Goal: Information Seeking & Learning: Learn about a topic

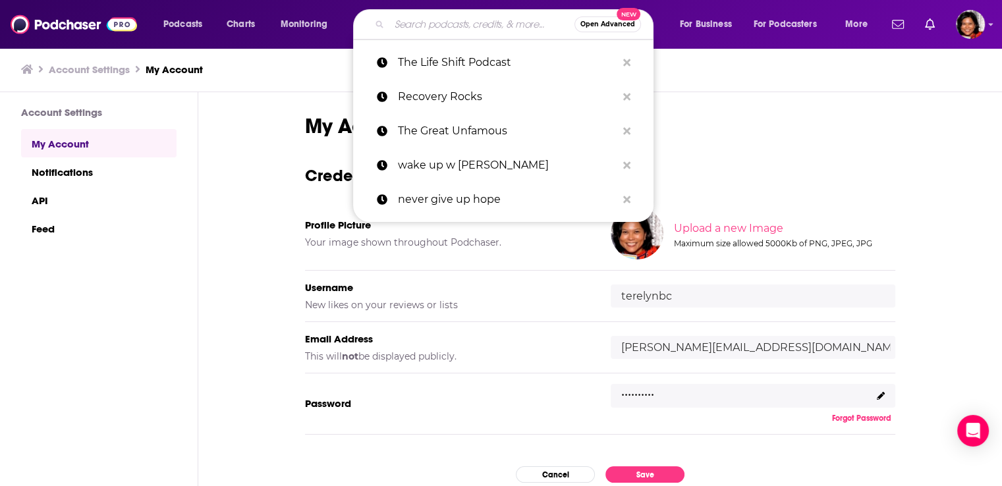
type input "THE SPIRITUAL FORUM PODCAST"
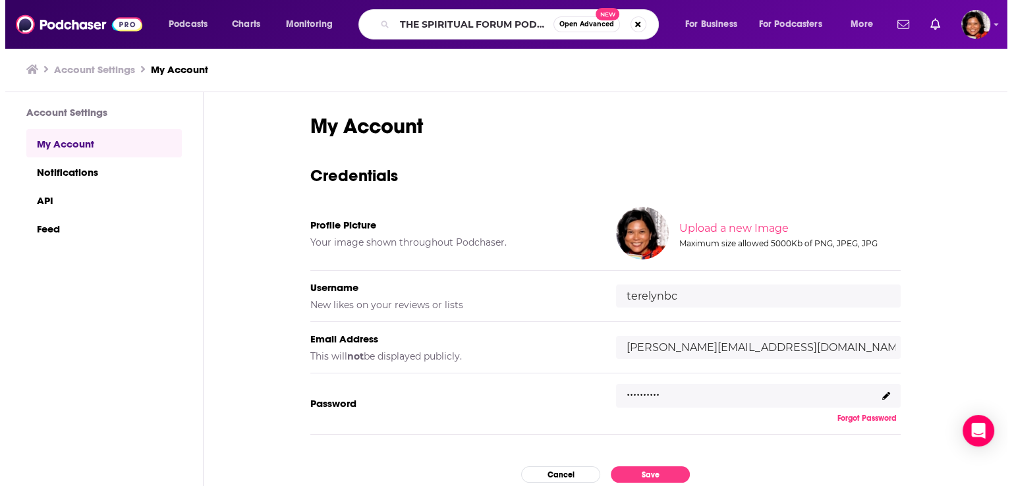
scroll to position [0, 14]
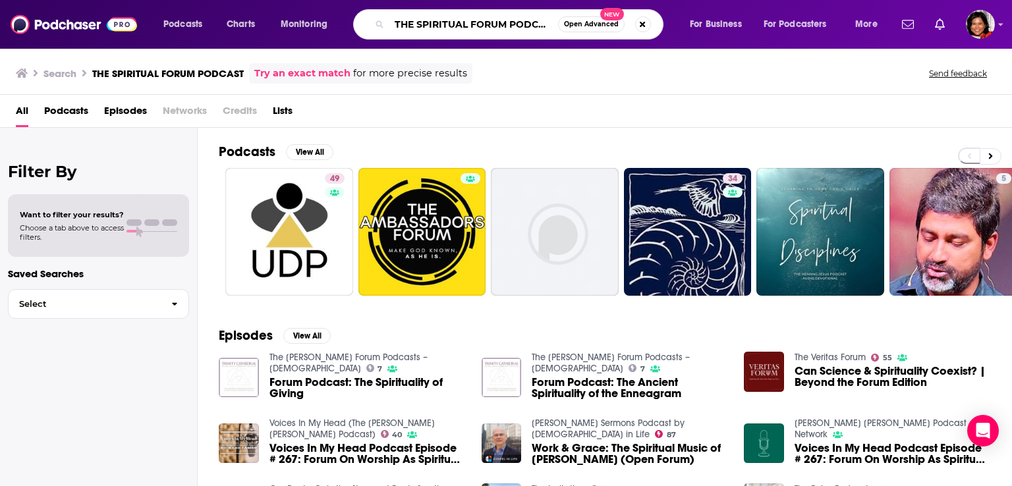
scroll to position [0, 5]
drag, startPoint x: 393, startPoint y: 23, endPoint x: 580, endPoint y: 28, distance: 186.5
click at [580, 28] on div "THE SPIRITUAL FORUM PODCAST Open Advanced New" at bounding box center [508, 24] width 310 height 30
type input "[DEMOGRAPHIC_DATA]"
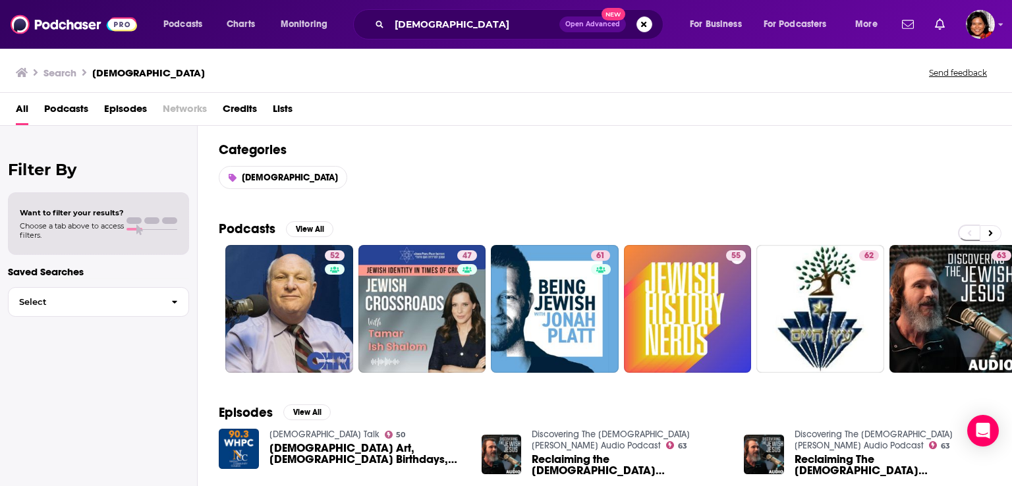
click at [71, 111] on span "Podcasts" at bounding box center [66, 111] width 44 height 27
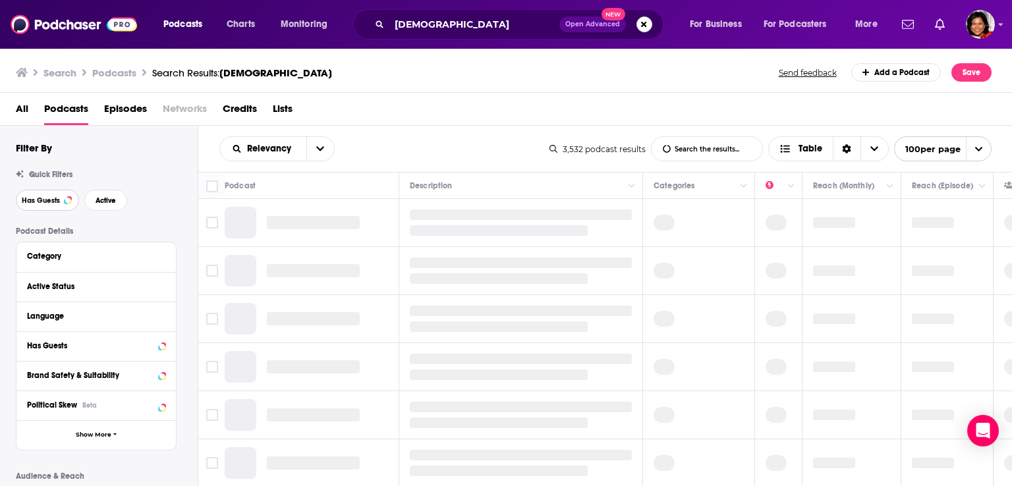
click at [38, 202] on span "Has Guests" at bounding box center [41, 200] width 38 height 7
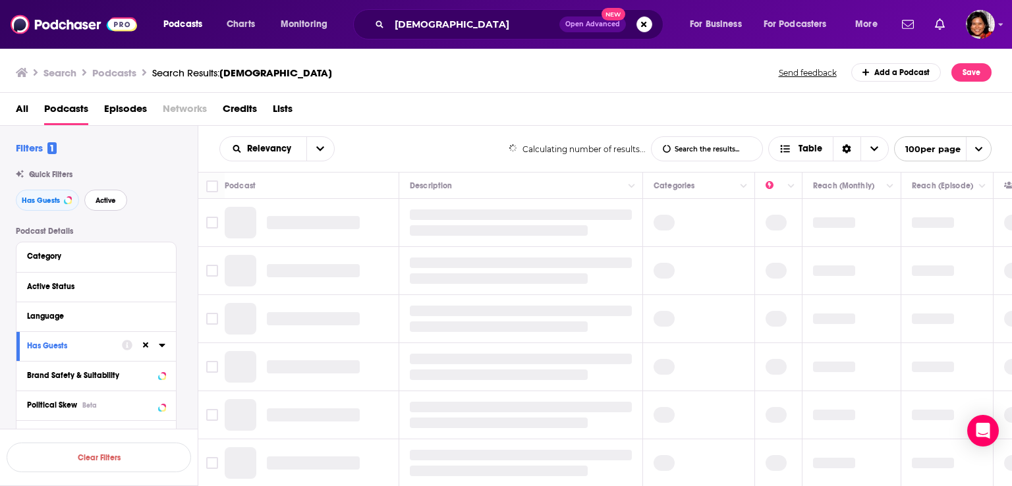
click at [103, 203] on span "Active" at bounding box center [106, 200] width 20 height 7
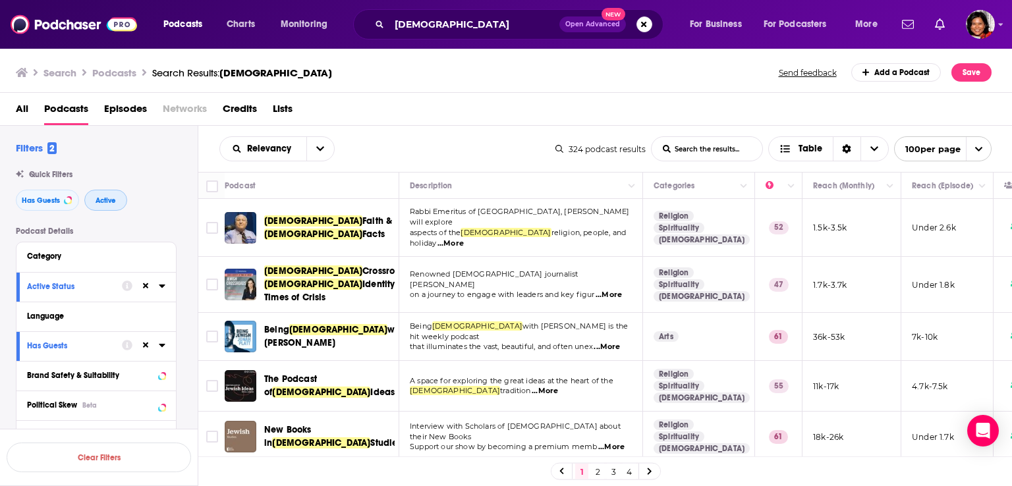
scroll to position [117, 0]
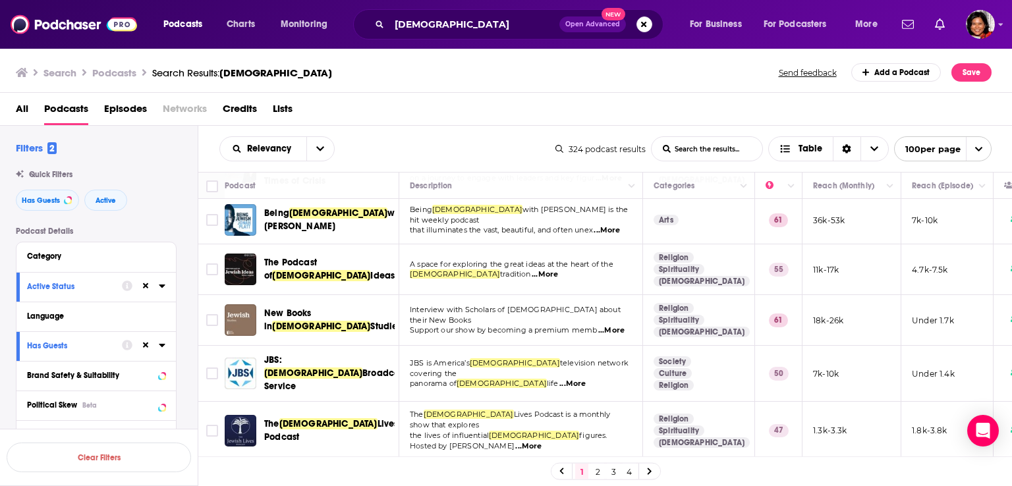
click at [647, 472] on icon at bounding box center [649, 472] width 5 height 8
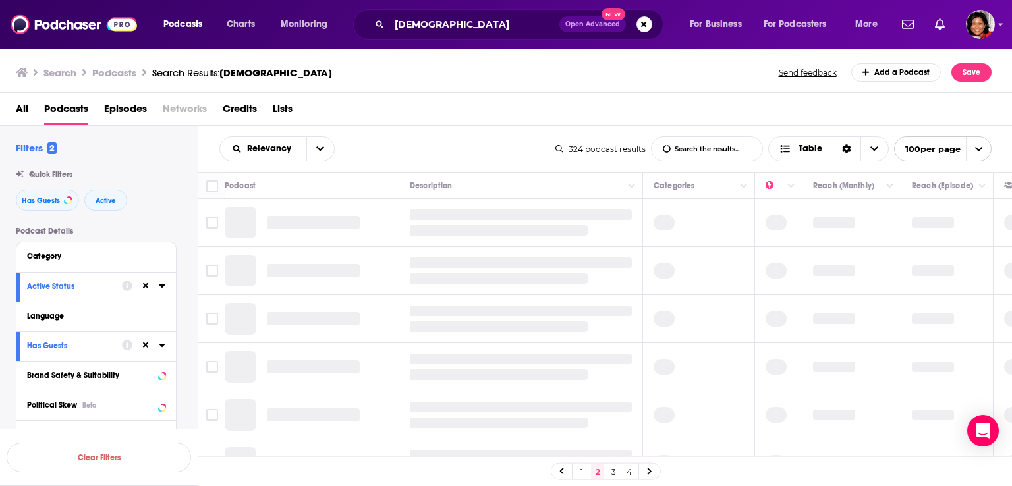
click at [648, 472] on icon at bounding box center [649, 472] width 5 height 8
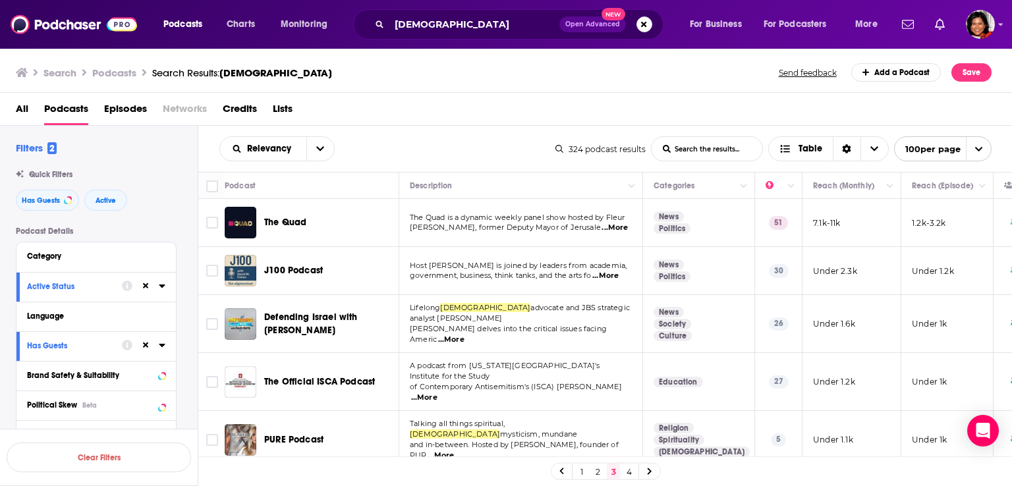
click at [648, 472] on icon at bounding box center [649, 472] width 5 height 8
